Goal: Information Seeking & Learning: Find specific fact

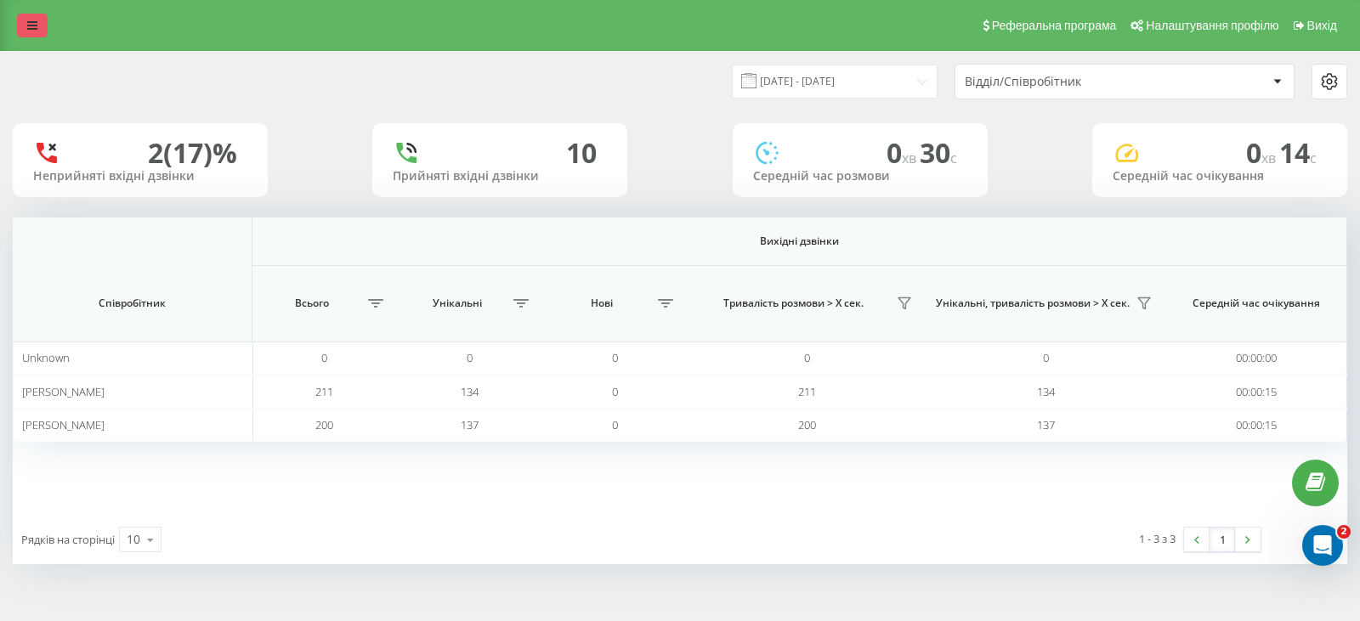
click at [31, 20] on icon at bounding box center [32, 26] width 10 height 12
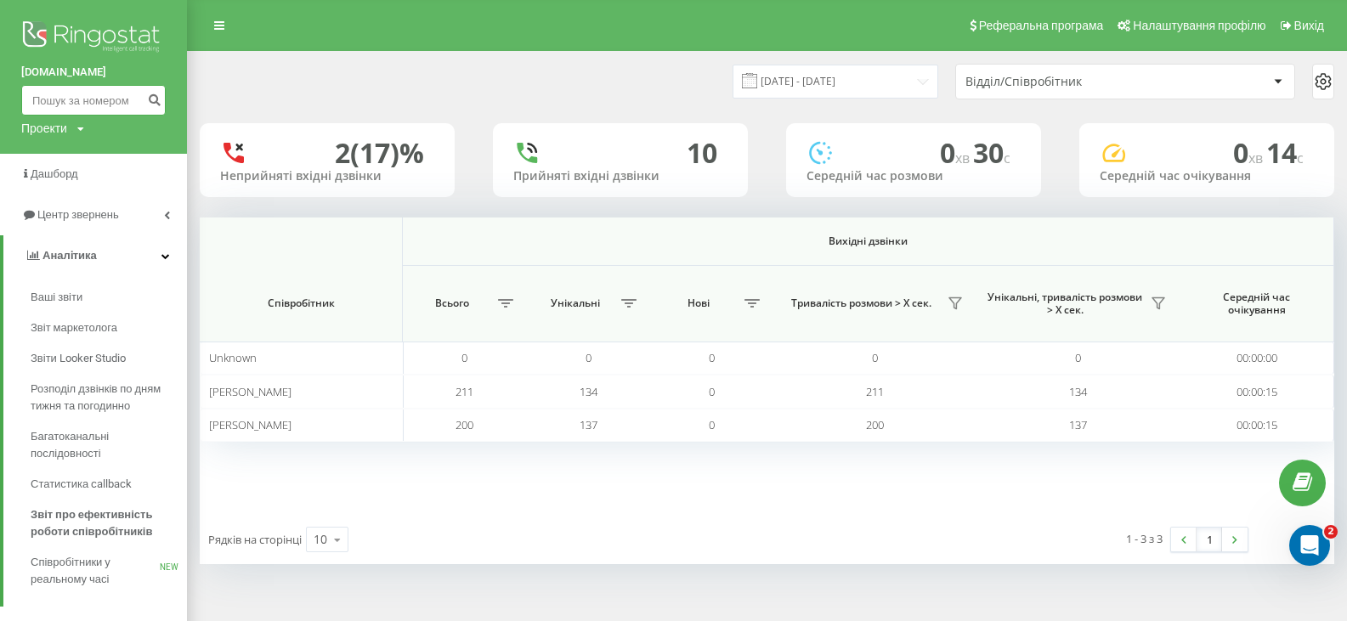
click at [67, 99] on input at bounding box center [93, 100] width 144 height 31
paste input "0966975721"
type input "0966975721"
click at [156, 94] on icon "submit" at bounding box center [154, 98] width 14 height 10
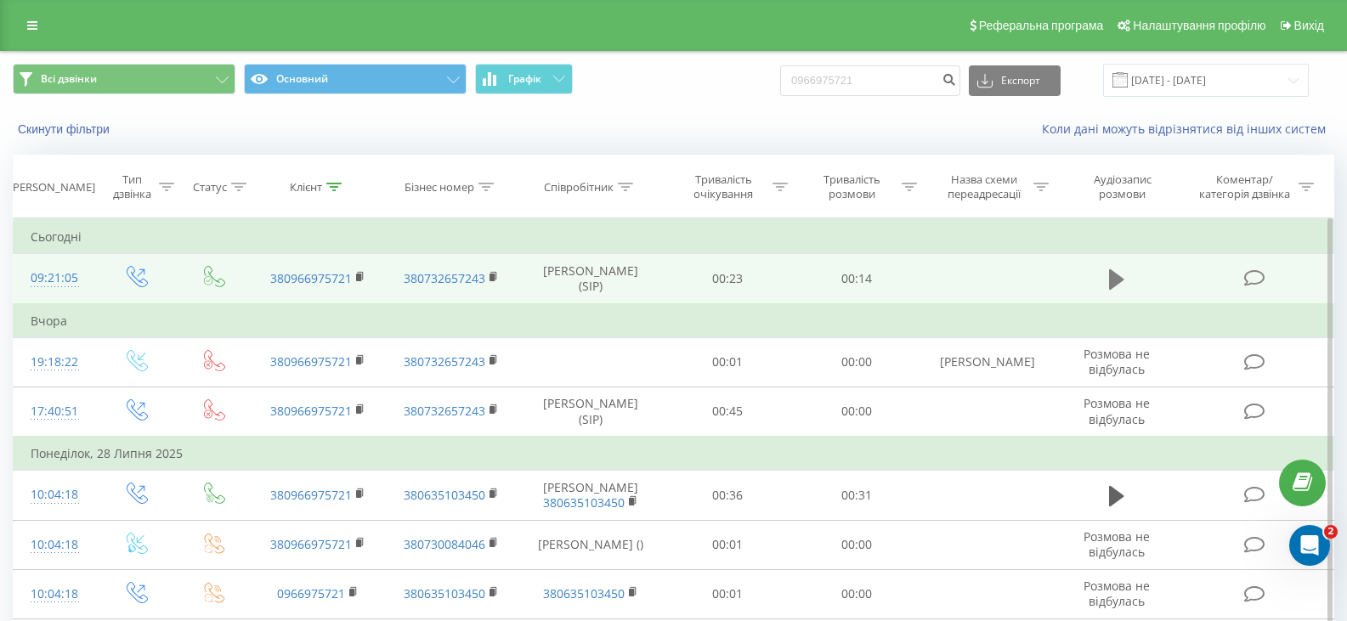
click at [1122, 282] on icon at bounding box center [1116, 280] width 15 height 24
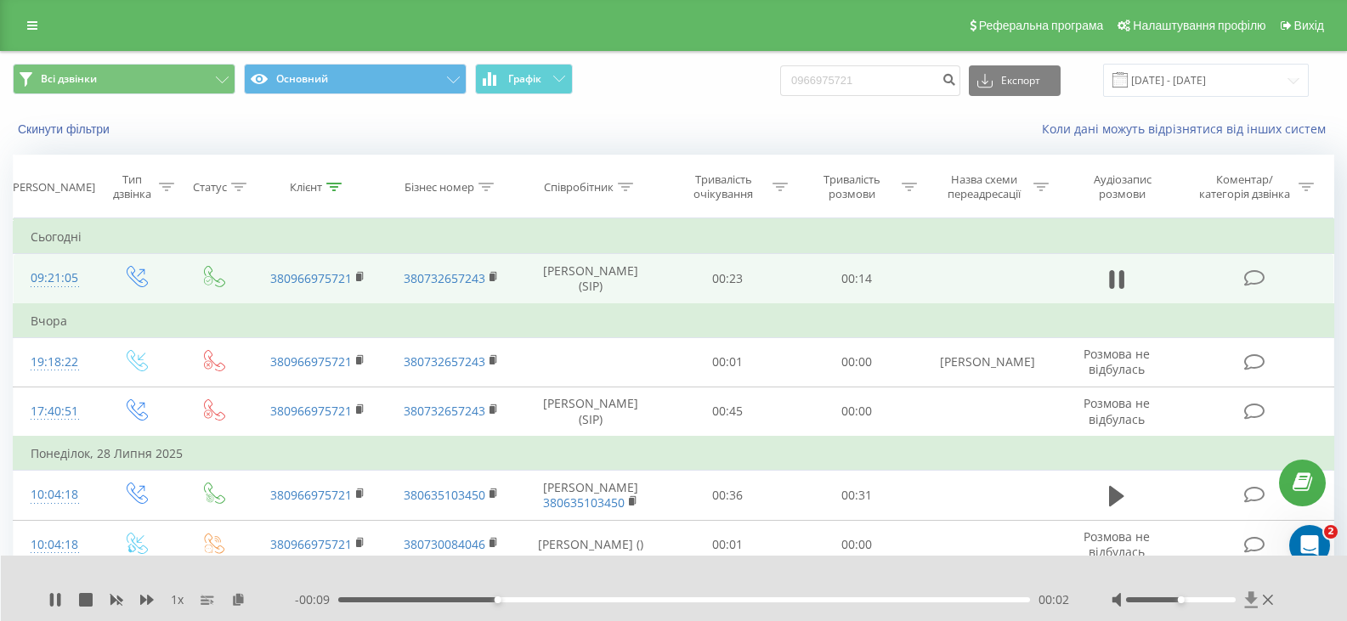
click at [1247, 602] on icon at bounding box center [1251, 599] width 14 height 17
drag, startPoint x: 899, startPoint y: 65, endPoint x: 806, endPoint y: 71, distance: 93.7
click at [806, 71] on input "0966975721" at bounding box center [870, 80] width 180 height 31
paste input "5546594"
type input "0955465941"
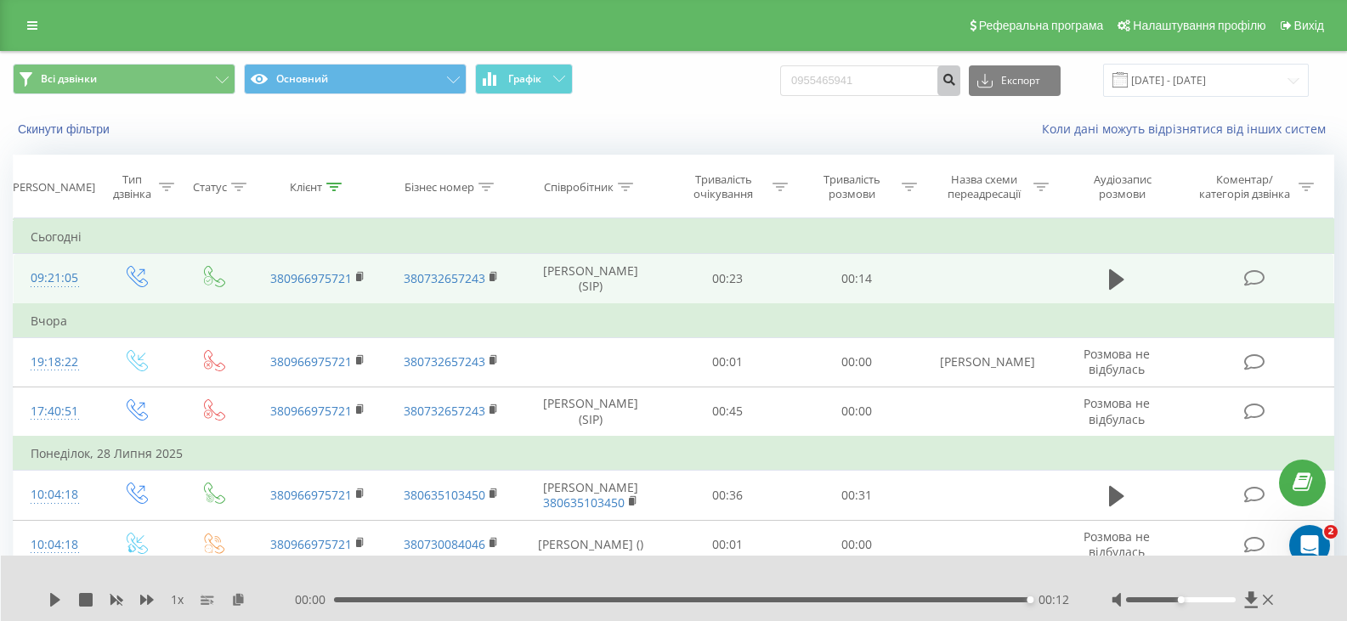
click at [956, 82] on icon "submit" at bounding box center [948, 77] width 14 height 10
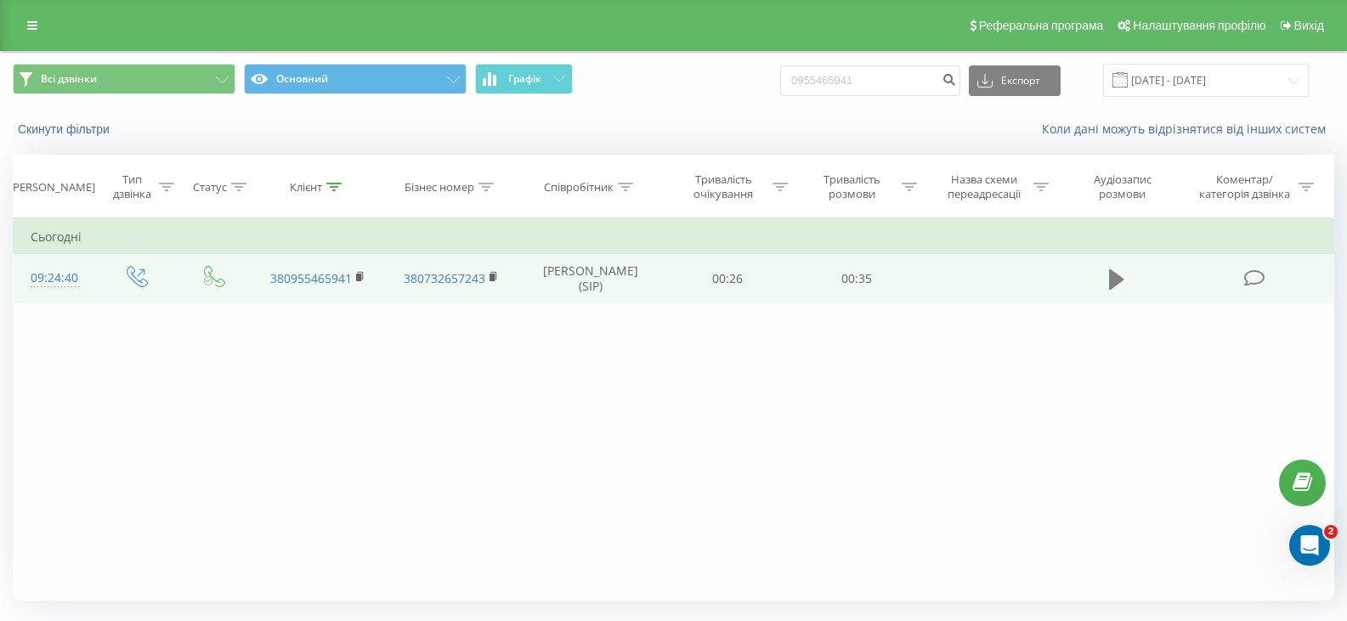
click at [1119, 281] on icon at bounding box center [1116, 279] width 15 height 20
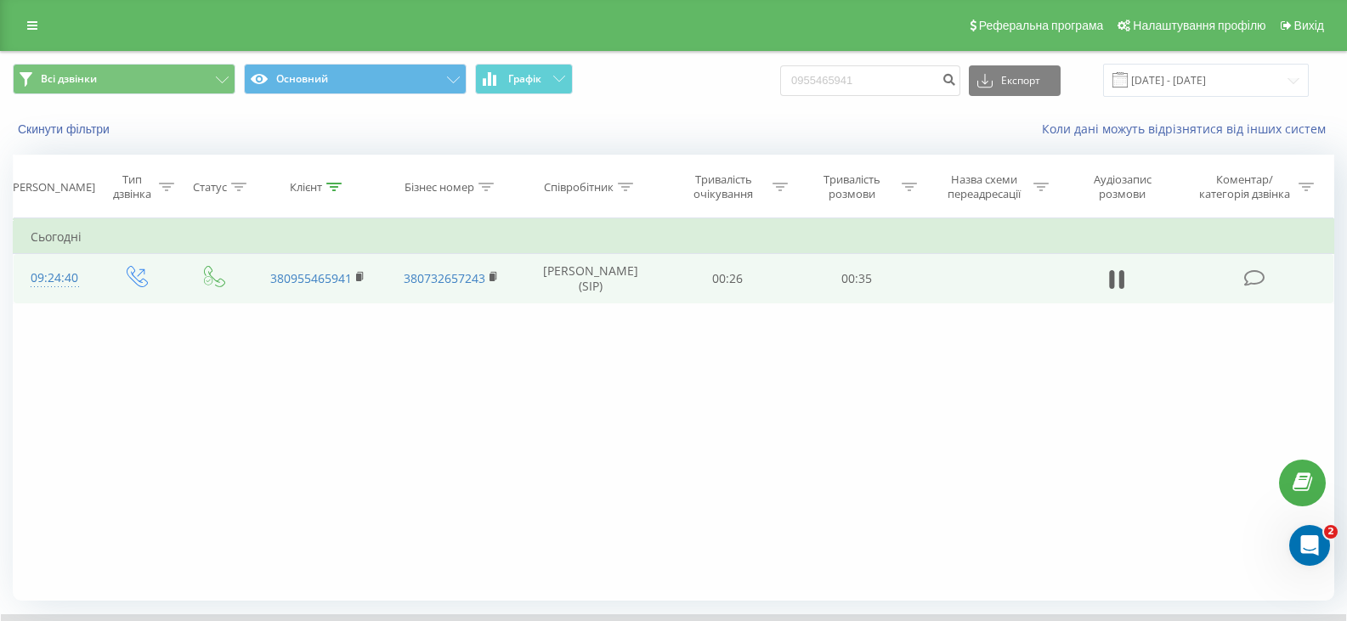
scroll to position [109, 0]
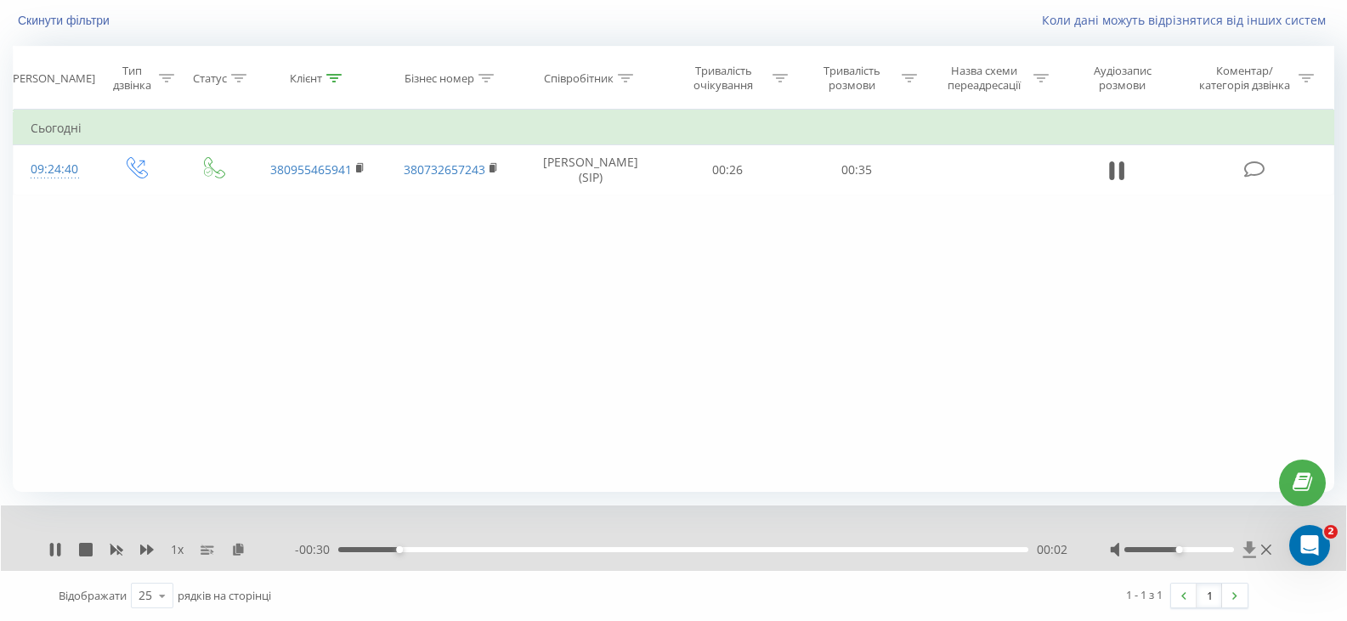
click at [1249, 552] on icon at bounding box center [1249, 549] width 13 height 16
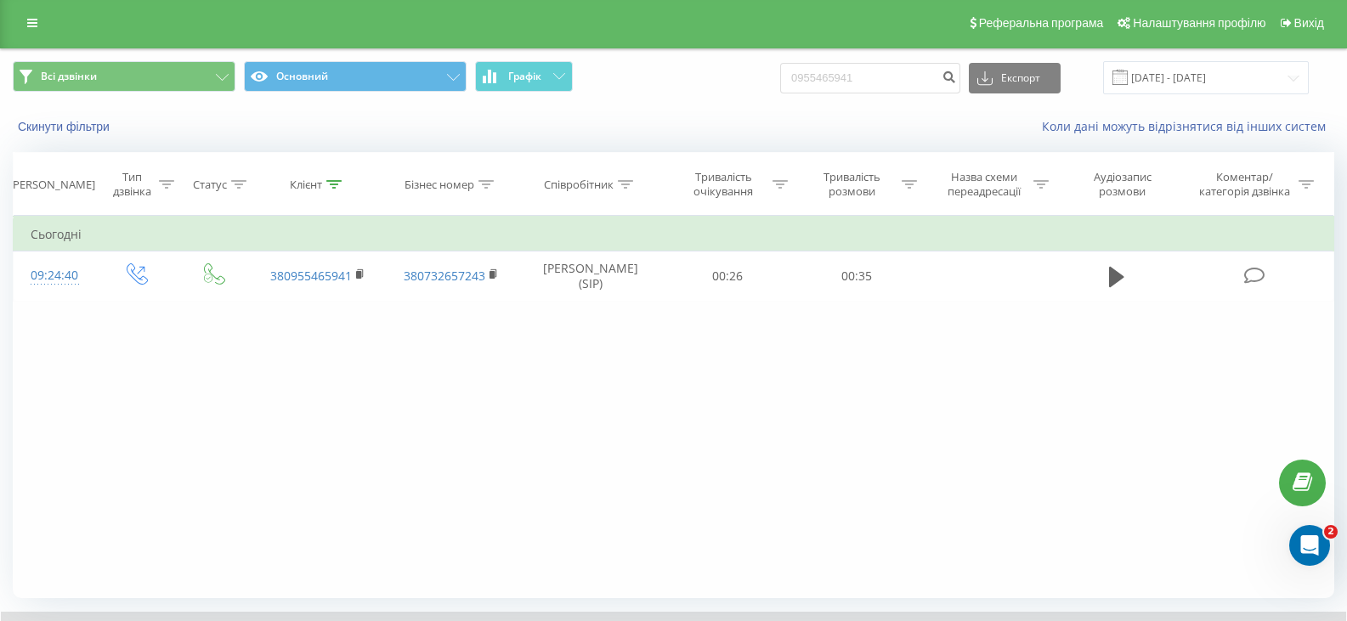
scroll to position [0, 0]
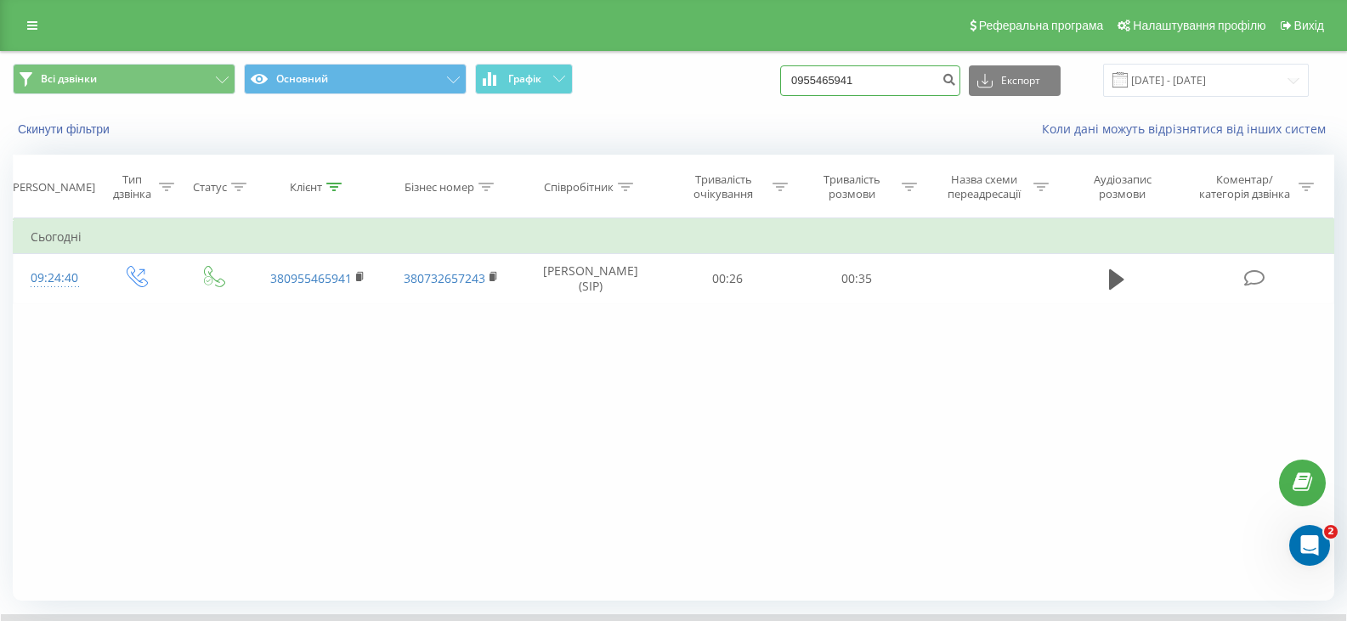
drag, startPoint x: 890, startPoint y: 88, endPoint x: 804, endPoint y: 84, distance: 86.7
click at [804, 84] on input "0955465941" at bounding box center [870, 80] width 180 height 31
paste input "686111502"
type input "0686111502"
click at [956, 81] on icon "submit" at bounding box center [948, 77] width 14 height 10
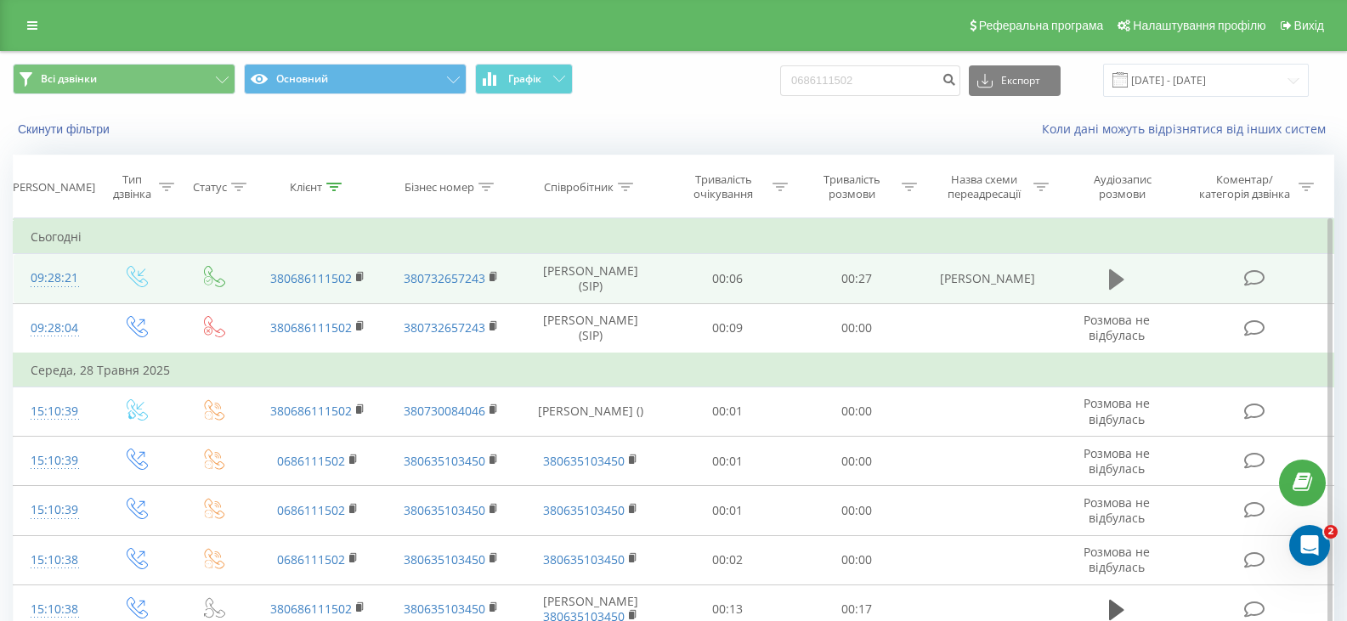
click at [1112, 274] on icon at bounding box center [1116, 279] width 15 height 20
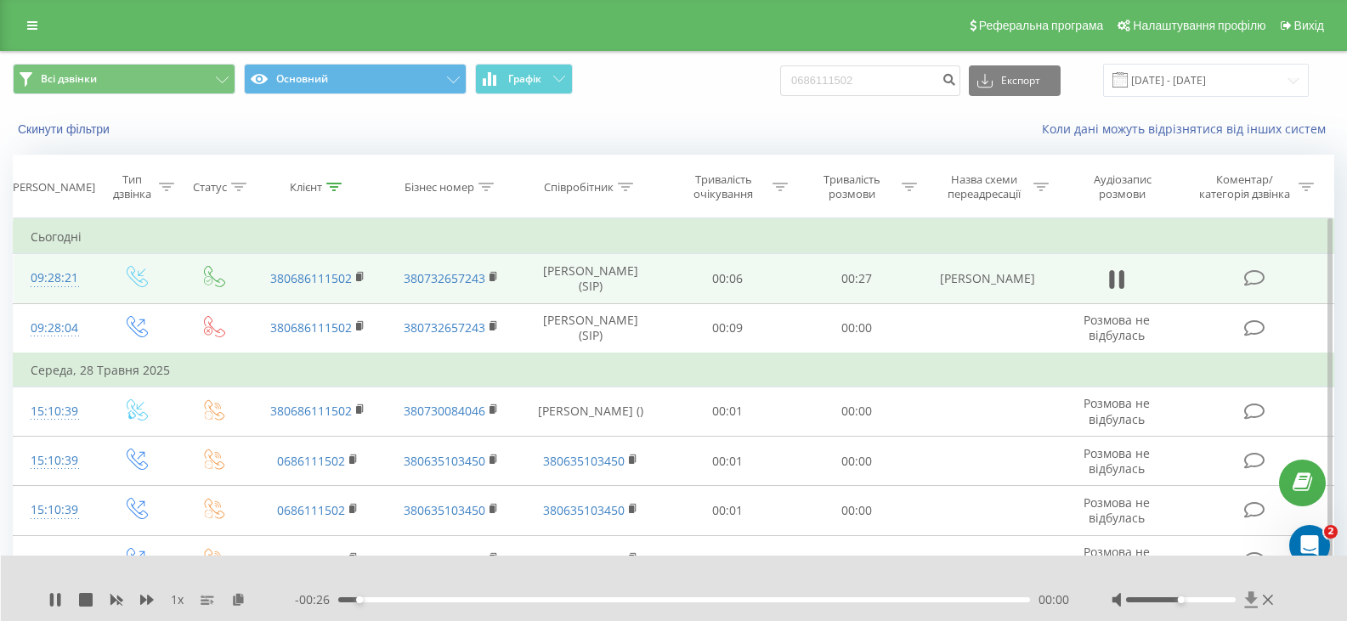
click at [1247, 598] on icon at bounding box center [1251, 599] width 13 height 16
click at [732, 76] on div "Всі дзвінки Основний Графік 0686111502 Експорт .csv .xls .xlsx 20.05.2025 - 20.…" at bounding box center [673, 80] width 1321 height 33
